Goal: Task Accomplishment & Management: Use online tool/utility

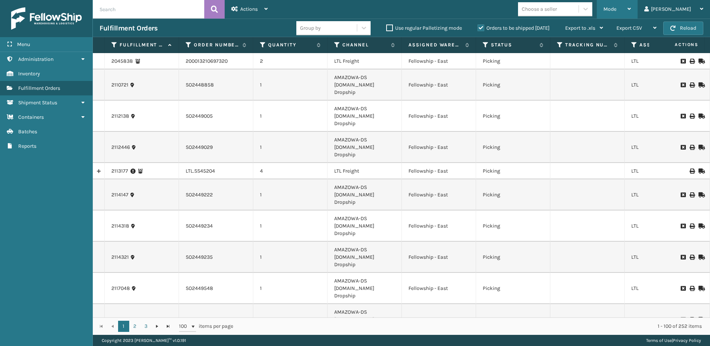
click at [630, 3] on div "Mode" at bounding box center [616, 9] width 27 height 19
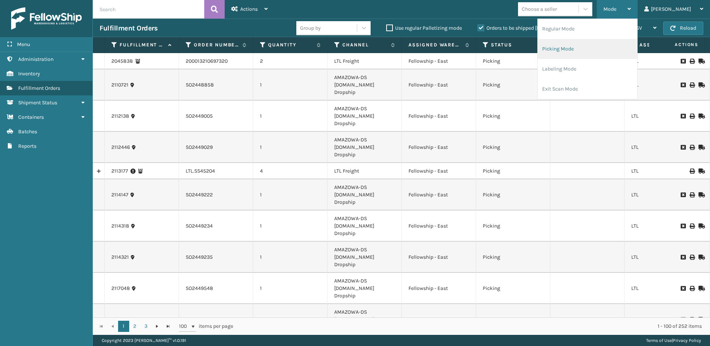
click at [595, 48] on li "Picking Mode" at bounding box center [588, 49] width 100 height 20
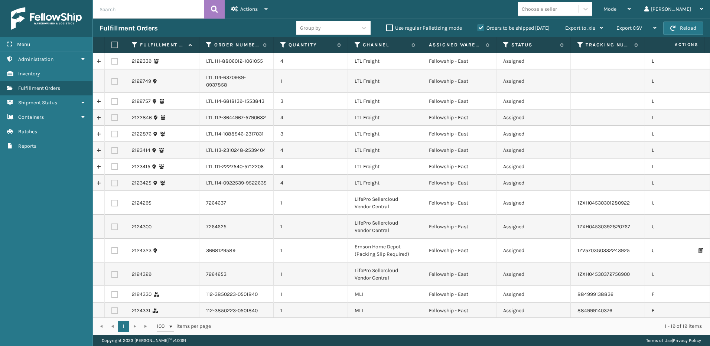
click at [115, 62] on label at bounding box center [114, 61] width 7 height 7
click at [112, 62] on input "checkbox" at bounding box center [111, 60] width 0 height 5
checkbox input "true"
click at [115, 78] on label at bounding box center [114, 81] width 7 height 7
click at [112, 78] on input "checkbox" at bounding box center [111, 80] width 0 height 5
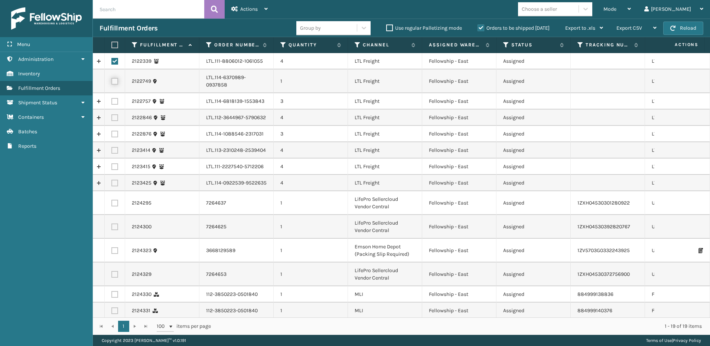
checkbox input "true"
click at [114, 98] on label at bounding box center [114, 101] width 7 height 7
click at [112, 98] on input "checkbox" at bounding box center [111, 100] width 0 height 5
checkbox input "true"
click at [114, 114] on label at bounding box center [114, 117] width 7 height 7
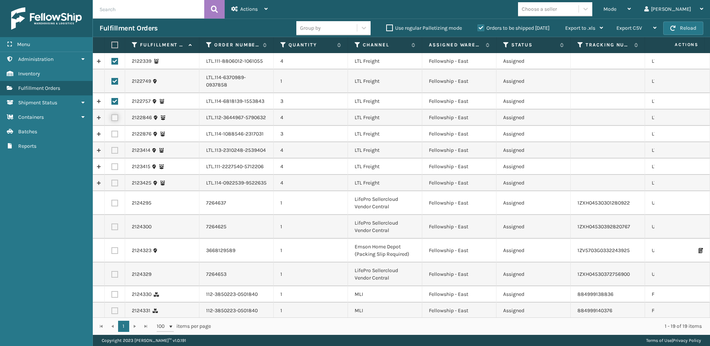
click at [112, 114] on input "checkbox" at bounding box center [111, 116] width 0 height 5
checkbox input "true"
click at [115, 131] on label at bounding box center [114, 134] width 7 height 7
click at [112, 131] on input "checkbox" at bounding box center [111, 133] width 0 height 5
checkbox input "true"
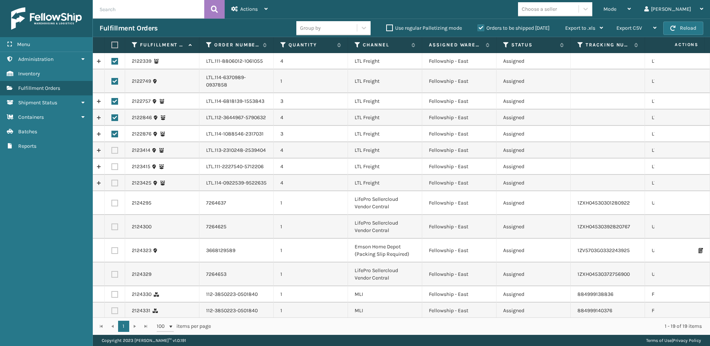
click at [114, 147] on label at bounding box center [114, 150] width 7 height 7
click at [112, 147] on input "checkbox" at bounding box center [111, 149] width 0 height 5
checkbox input "true"
click at [115, 163] on label at bounding box center [114, 166] width 7 height 7
click at [112, 163] on input "checkbox" at bounding box center [111, 165] width 0 height 5
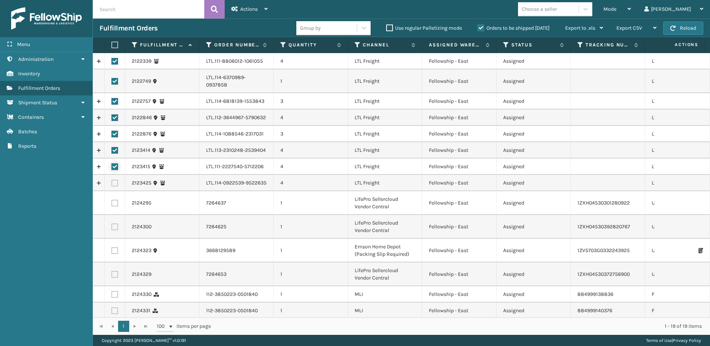
checkbox input "true"
click at [113, 180] on label at bounding box center [114, 183] width 7 height 7
click at [112, 180] on input "checkbox" at bounding box center [111, 182] width 0 height 5
checkbox input "true"
click at [247, 12] on span "Actions" at bounding box center [248, 9] width 17 height 6
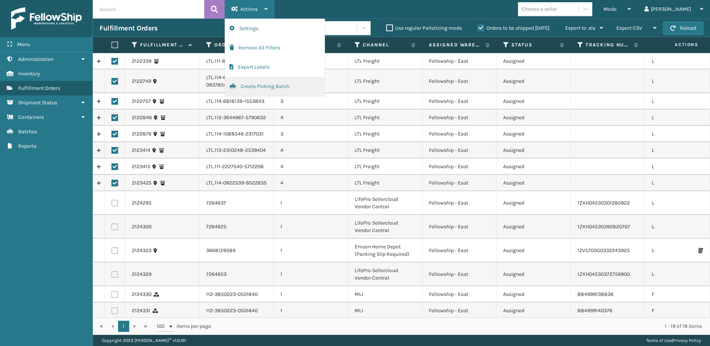
click at [255, 88] on button "Create Picking Batch" at bounding box center [275, 86] width 100 height 19
